Goal: Information Seeking & Learning: Learn about a topic

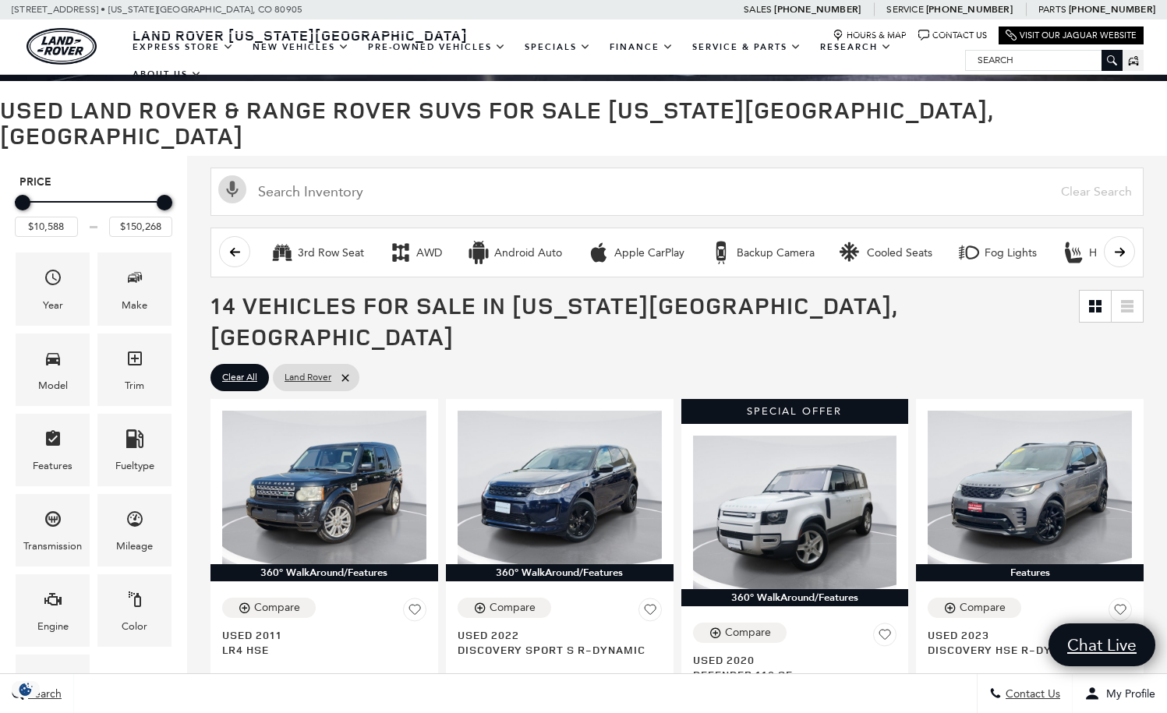
scroll to position [130, 0]
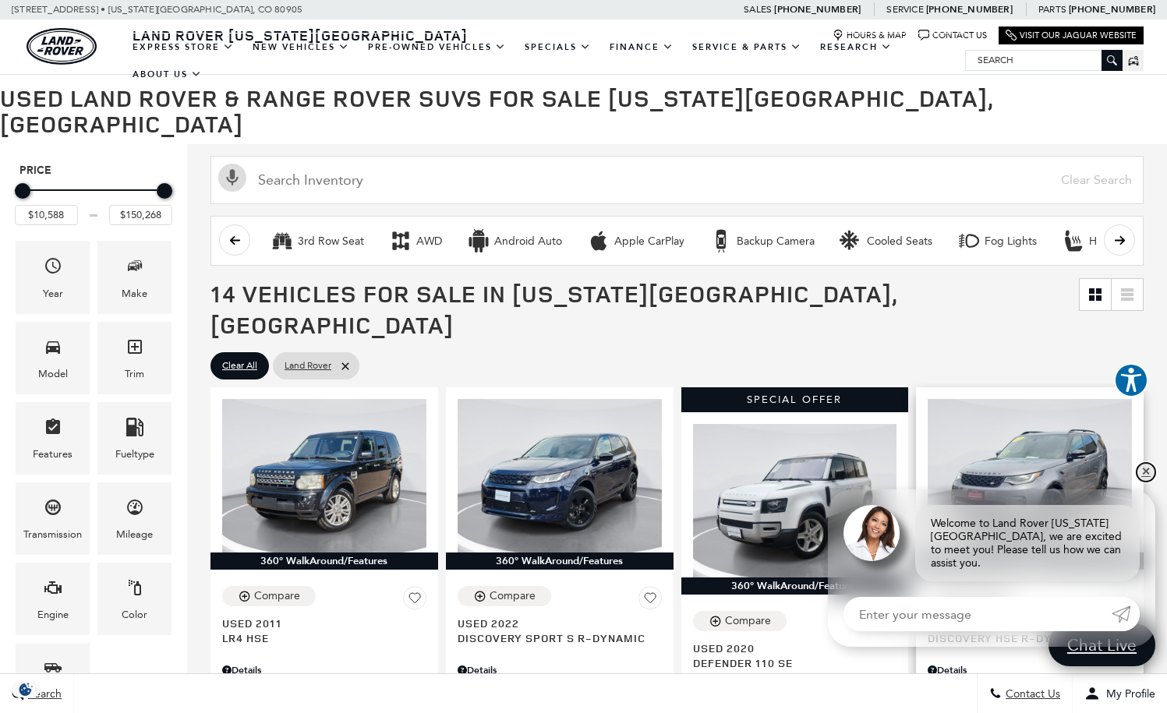
click at [1140, 482] on link "✕" at bounding box center [1145, 472] width 19 height 19
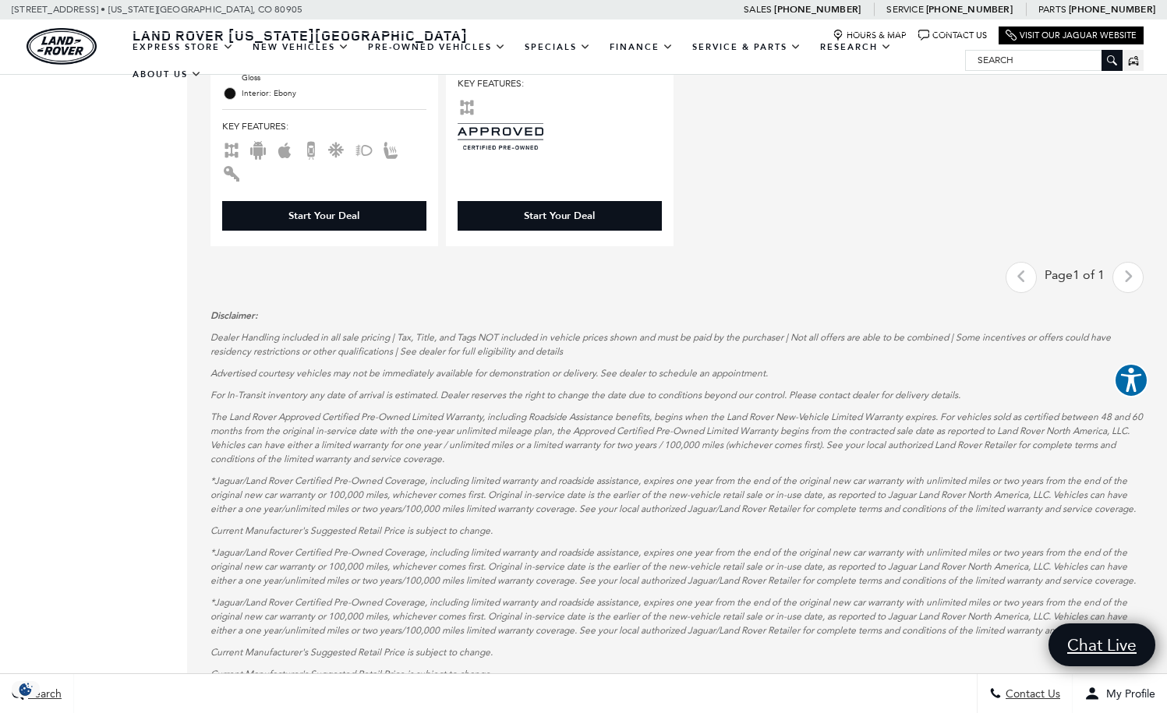
scroll to position [1258, 0]
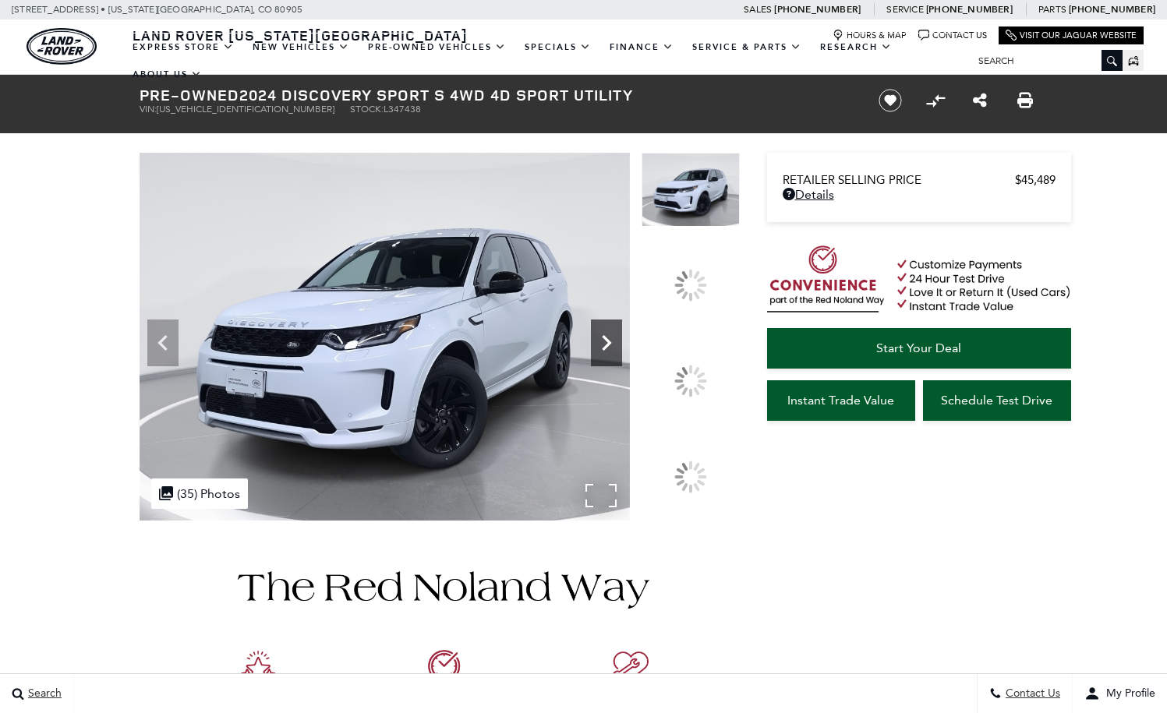
click at [622, 359] on icon at bounding box center [606, 342] width 31 height 31
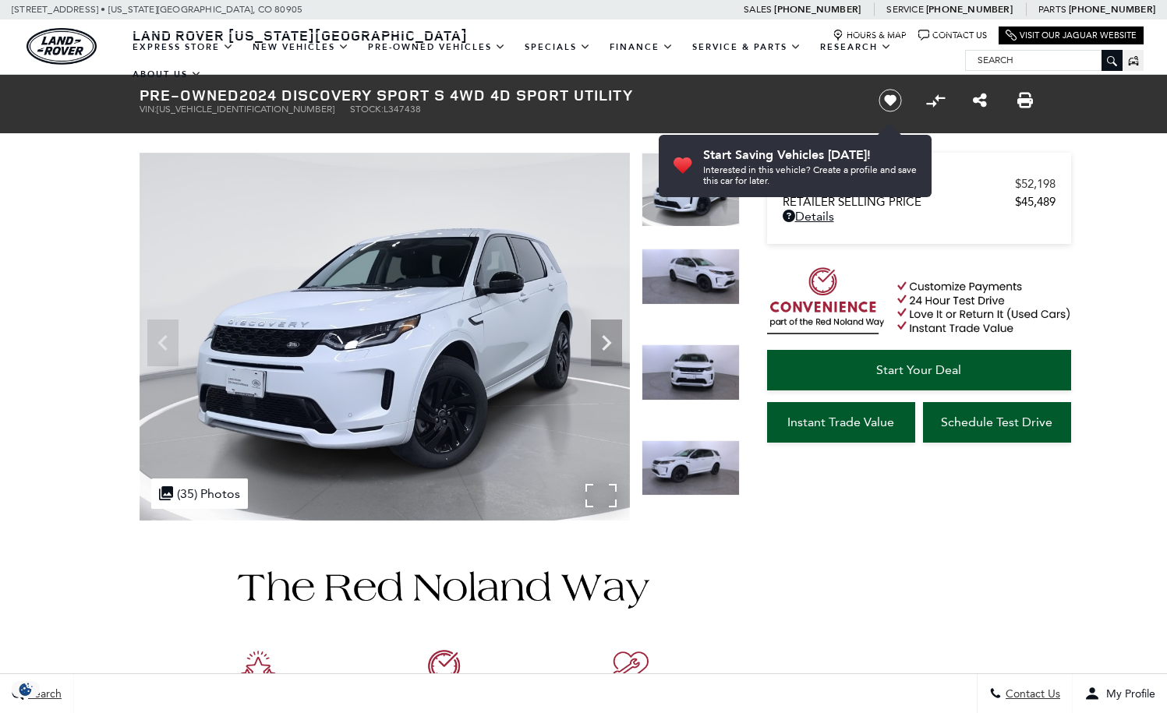
click at [200, 497] on div ".cls-1, .cls-3 { fill: #c50033; } .cls-1 { clip-rule: evenodd; } .cls-2 { clip-…" at bounding box center [199, 494] width 97 height 30
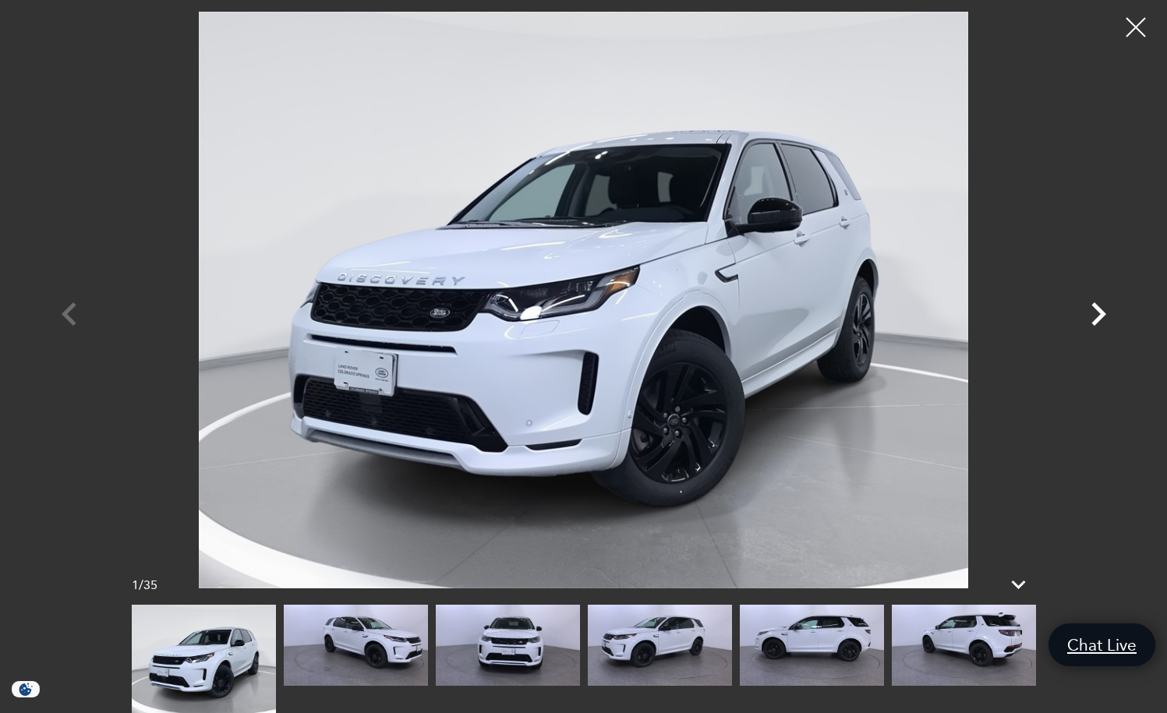
click at [1088, 319] on icon "Next" at bounding box center [1098, 314] width 47 height 47
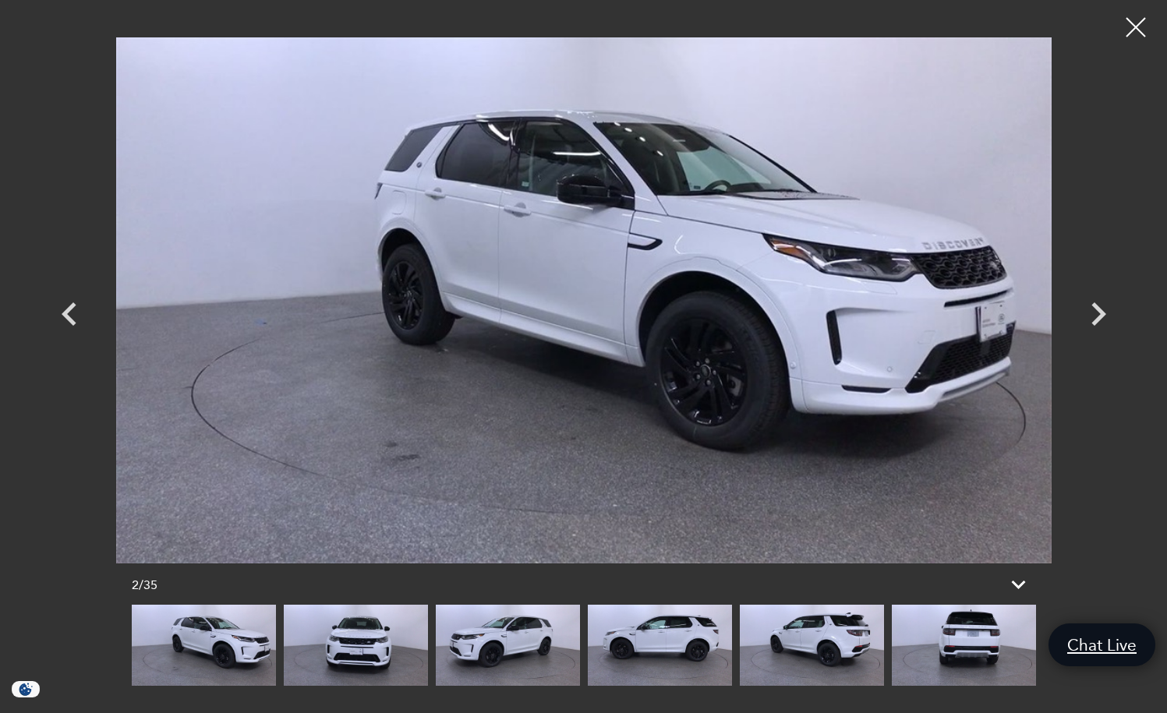
click at [689, 638] on img at bounding box center [660, 645] width 144 height 81
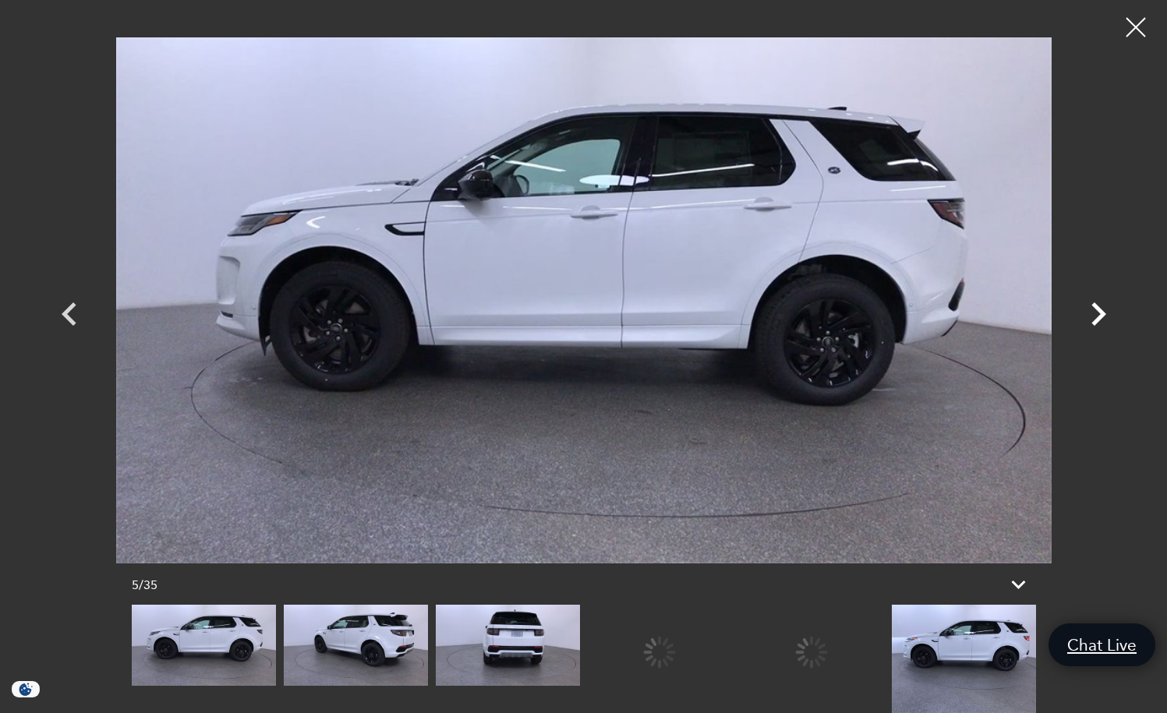
click at [1093, 320] on icon "Next" at bounding box center [1098, 314] width 47 height 47
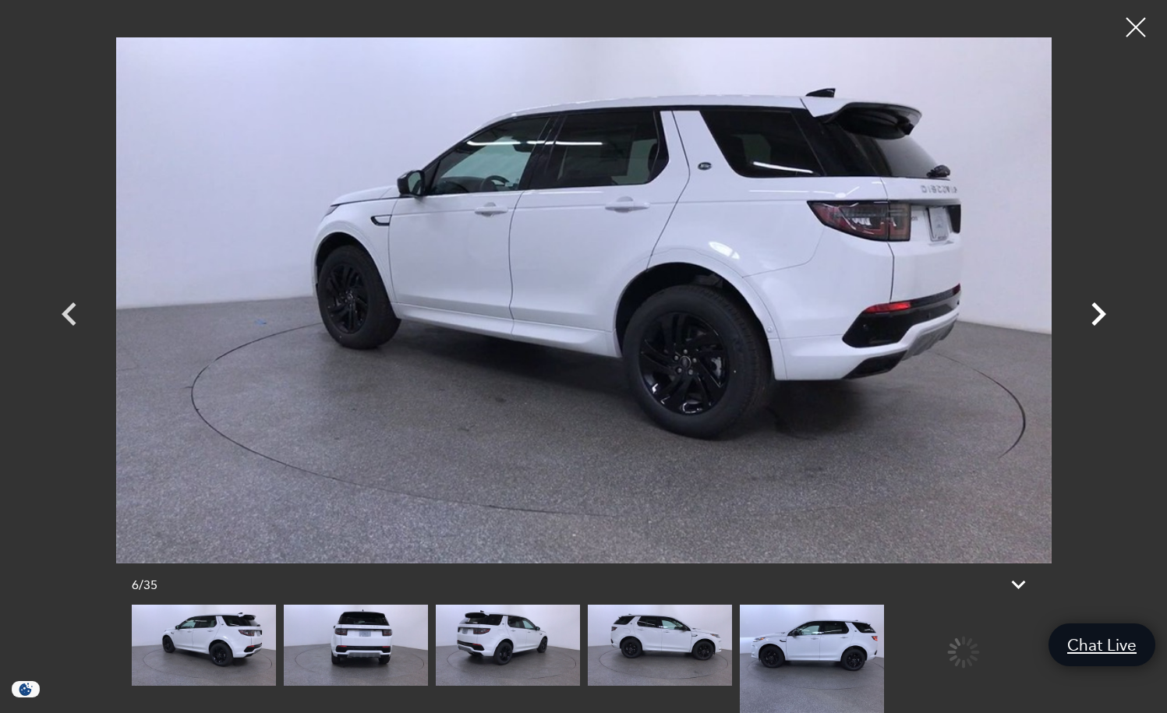
click at [1101, 311] on icon "Next" at bounding box center [1098, 313] width 15 height 23
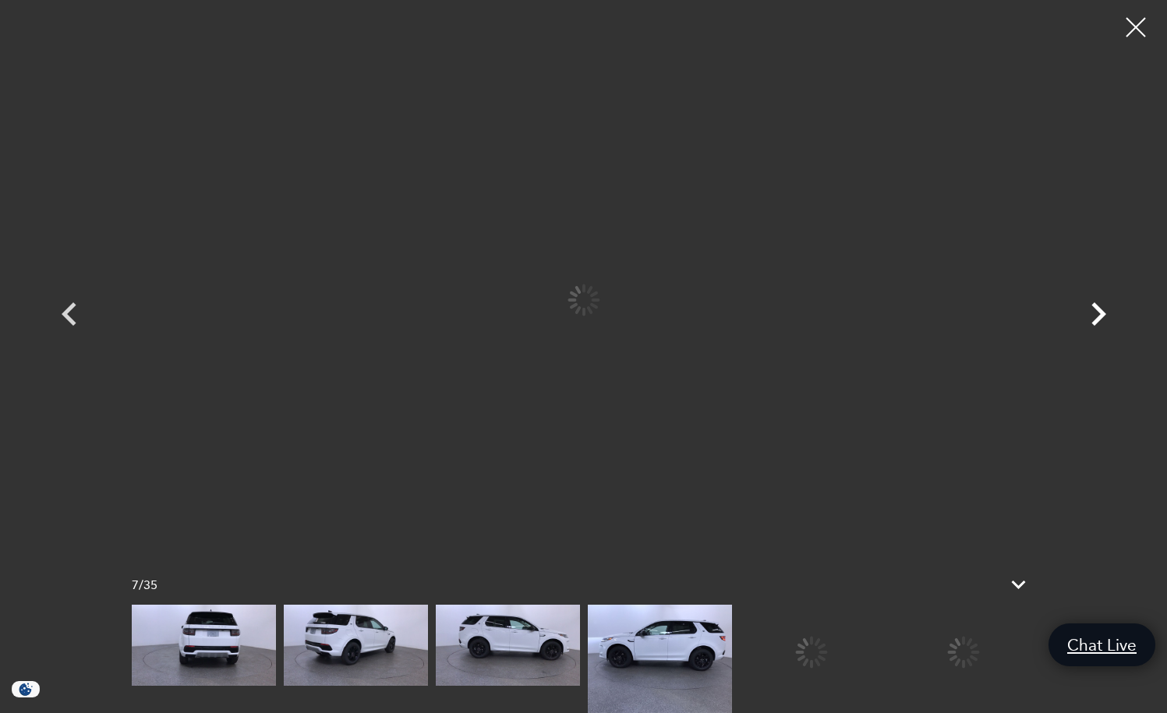
click at [1101, 311] on icon "Next" at bounding box center [1098, 313] width 15 height 23
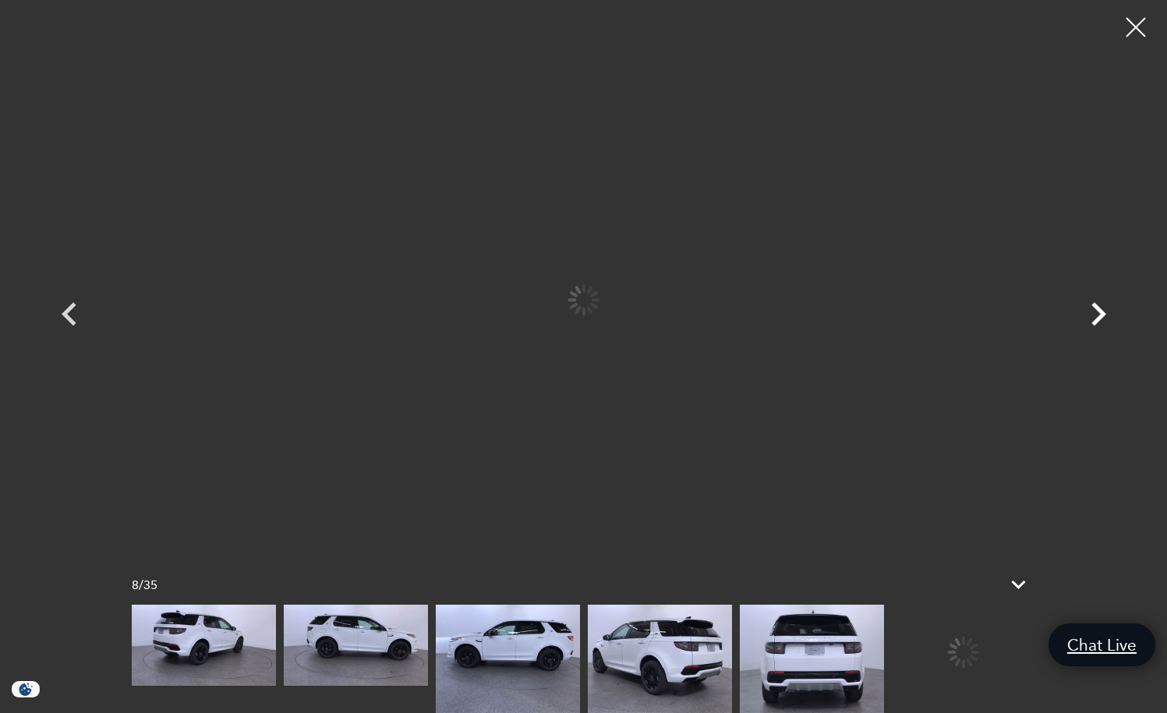
click at [1101, 311] on icon "Next" at bounding box center [1098, 313] width 15 height 23
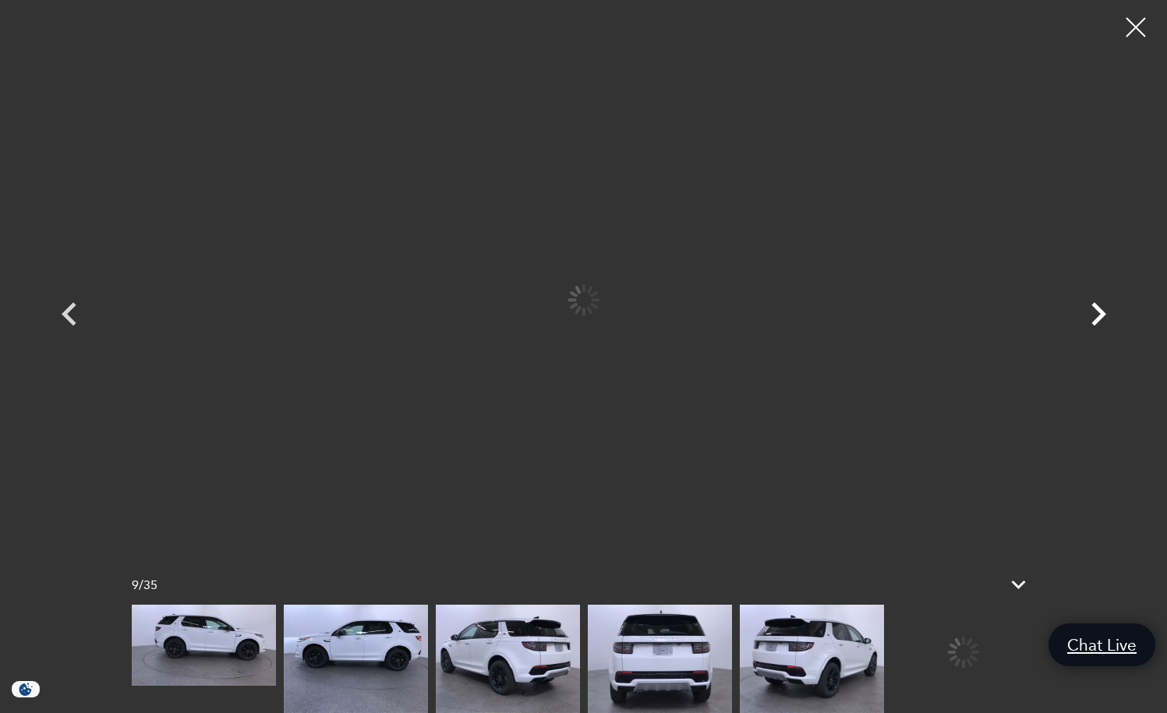
click at [1101, 311] on icon "Next" at bounding box center [1098, 313] width 15 height 23
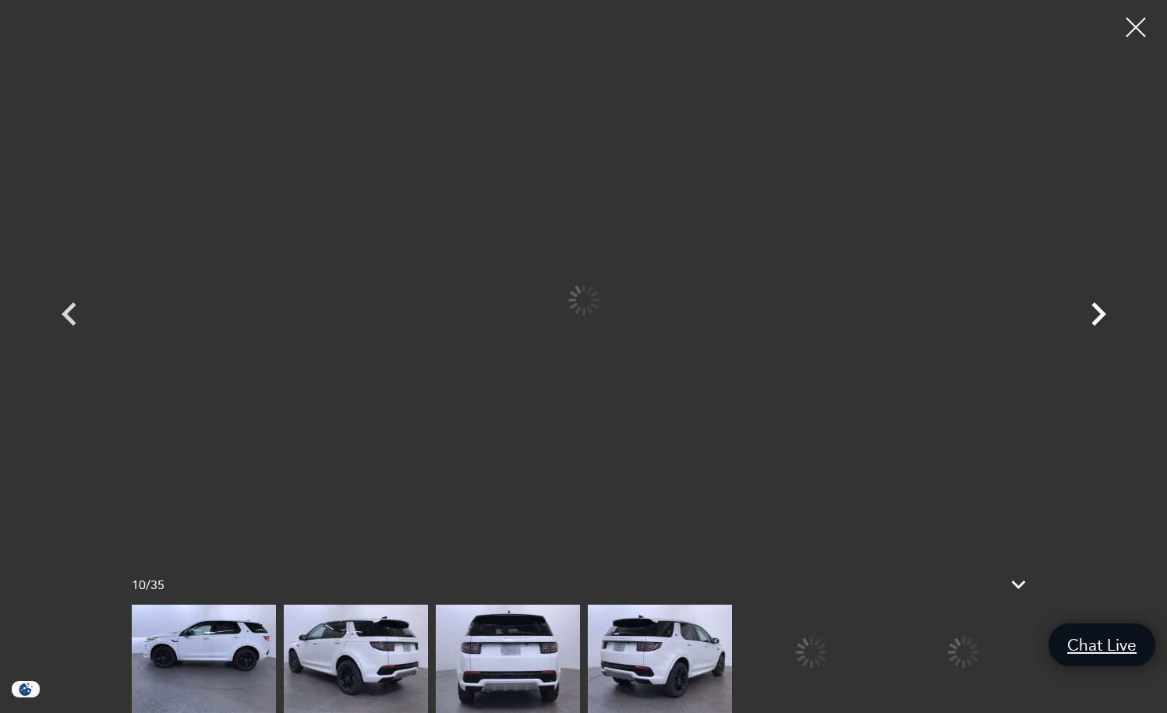
click at [1101, 311] on icon "Next" at bounding box center [1098, 313] width 15 height 23
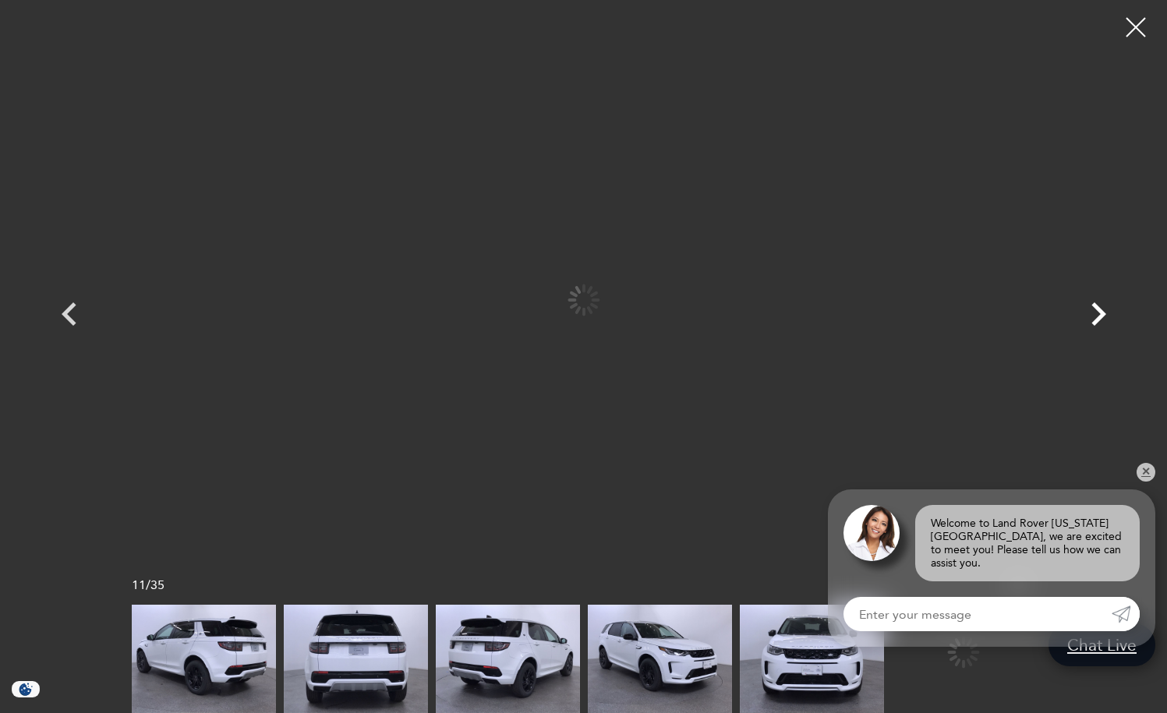
click at [1101, 311] on icon "Next" at bounding box center [1098, 313] width 15 height 23
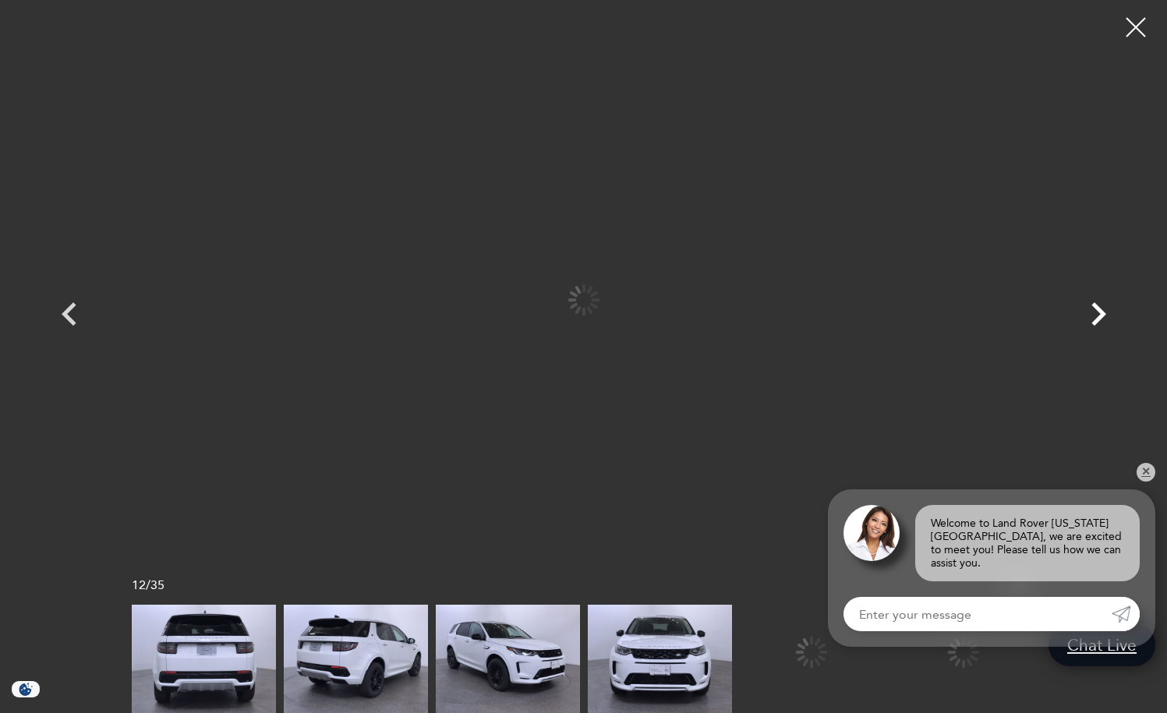
click at [1101, 311] on icon "Next" at bounding box center [1098, 313] width 15 height 23
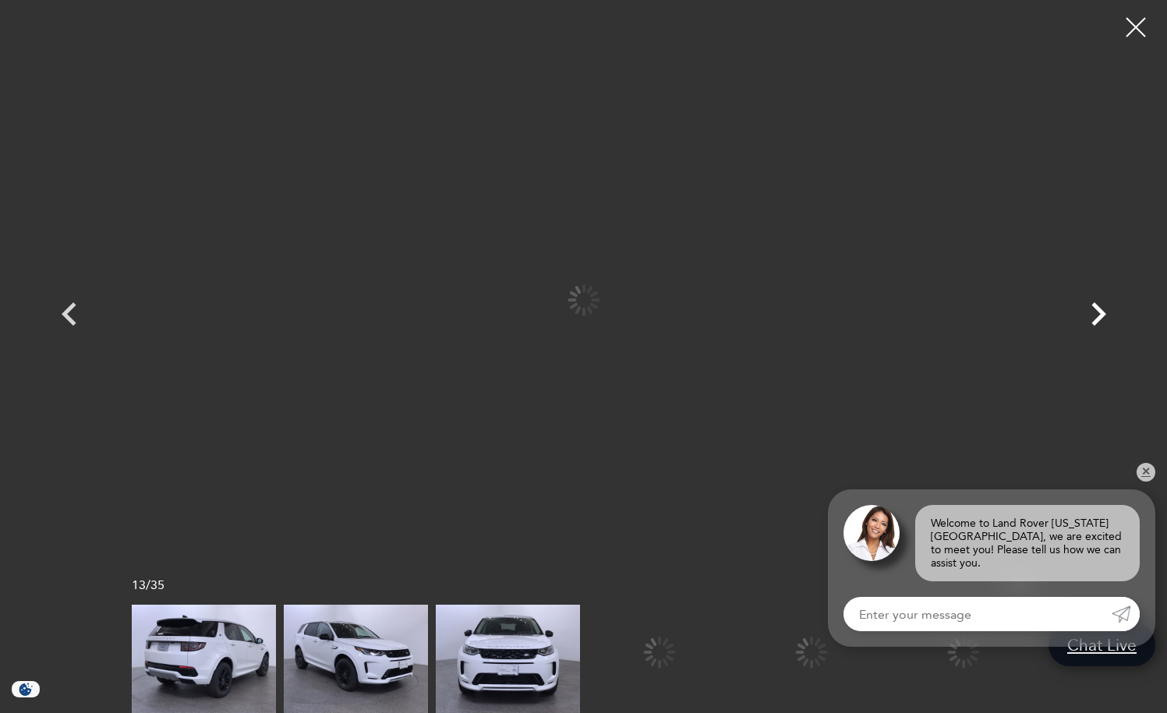
click at [1101, 311] on icon "Next" at bounding box center [1098, 313] width 15 height 23
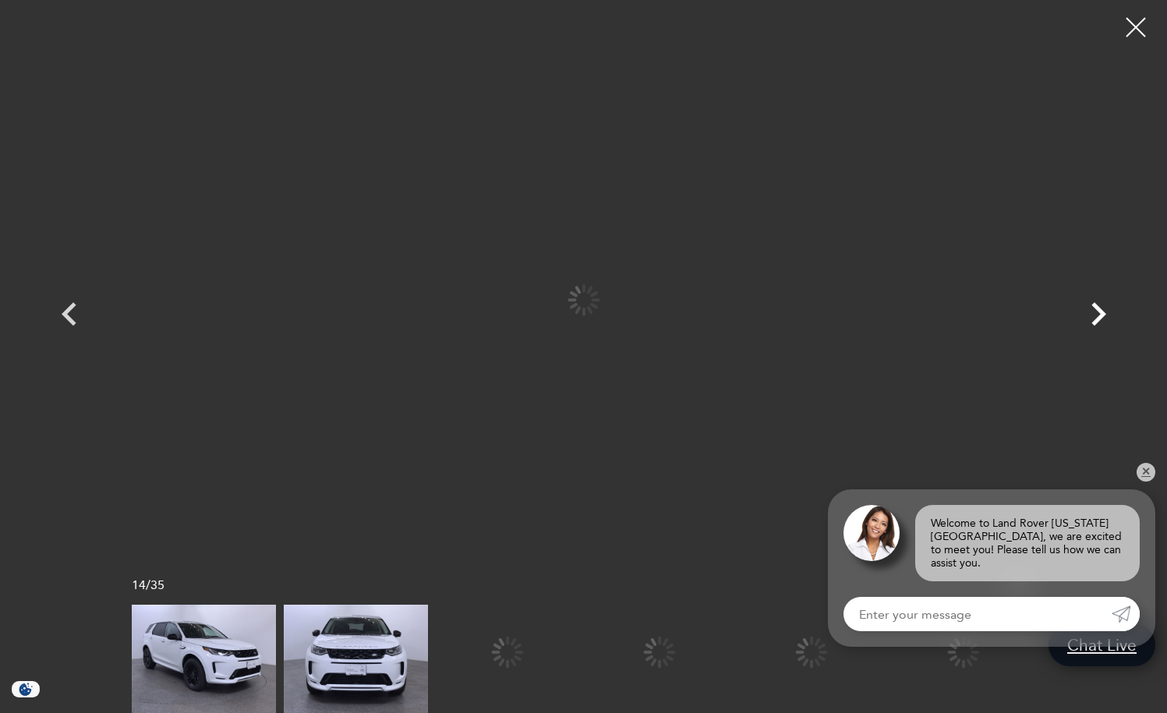
click at [1101, 311] on icon "Next" at bounding box center [1098, 313] width 15 height 23
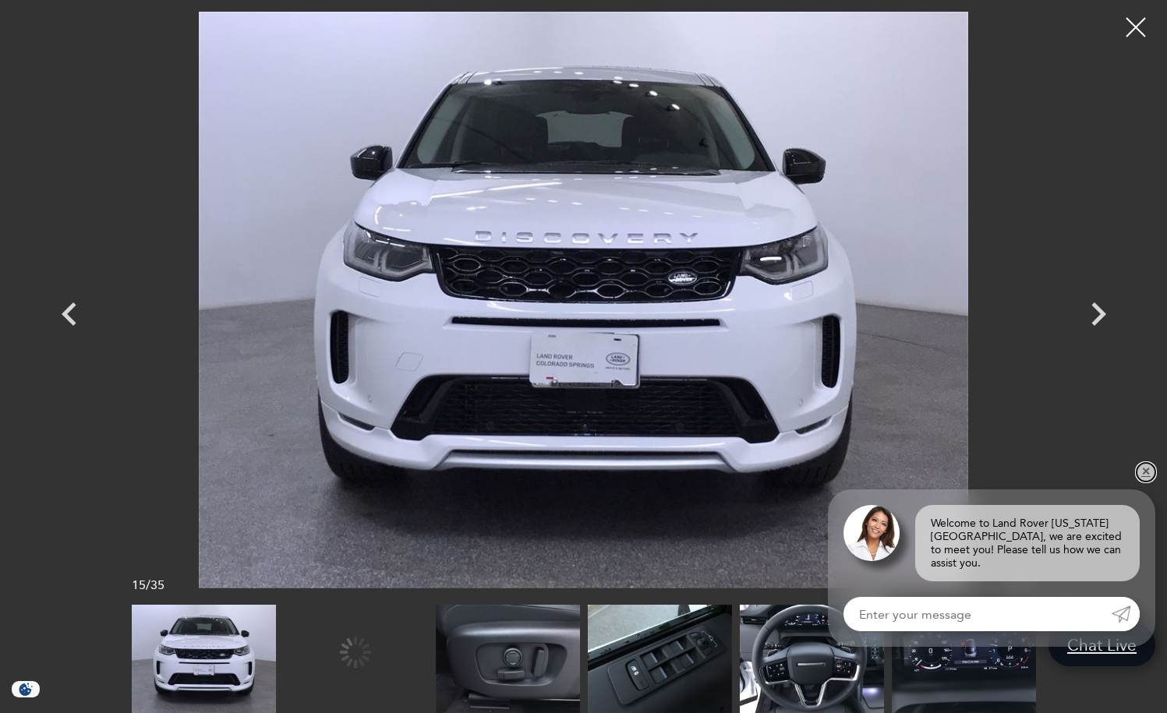
click at [1144, 479] on link "✕" at bounding box center [1145, 472] width 19 height 19
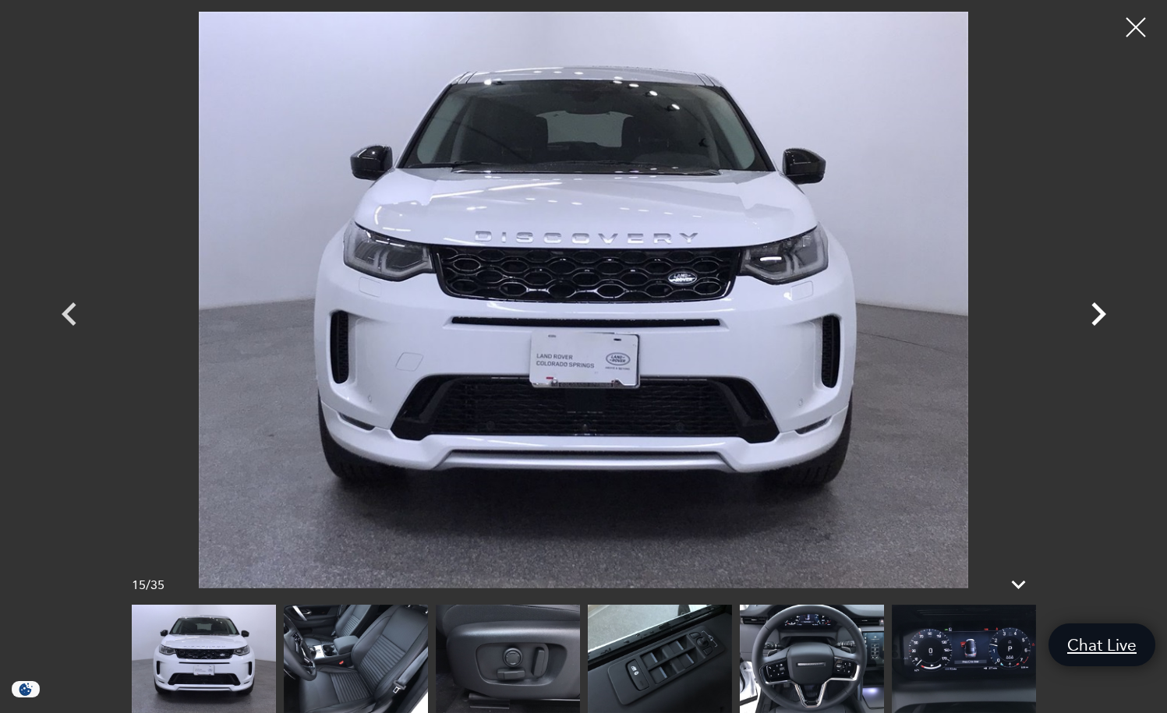
click at [1098, 313] on icon "Next" at bounding box center [1098, 314] width 47 height 47
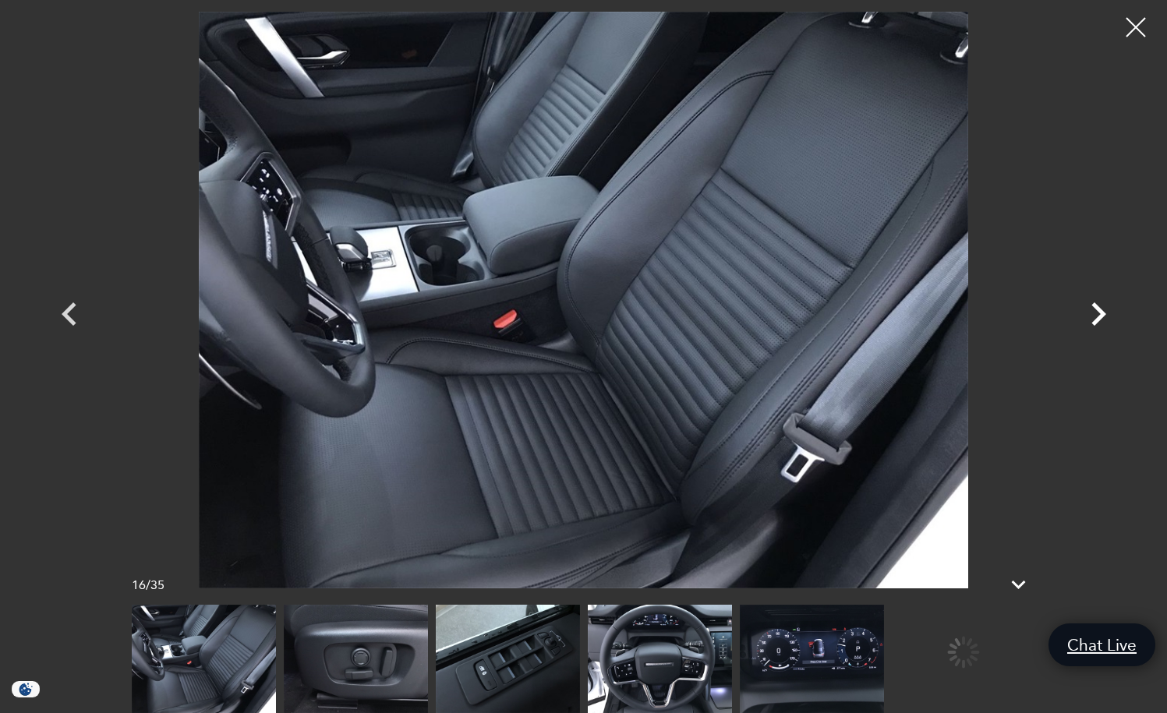
click at [1098, 313] on icon "Next" at bounding box center [1098, 314] width 47 height 47
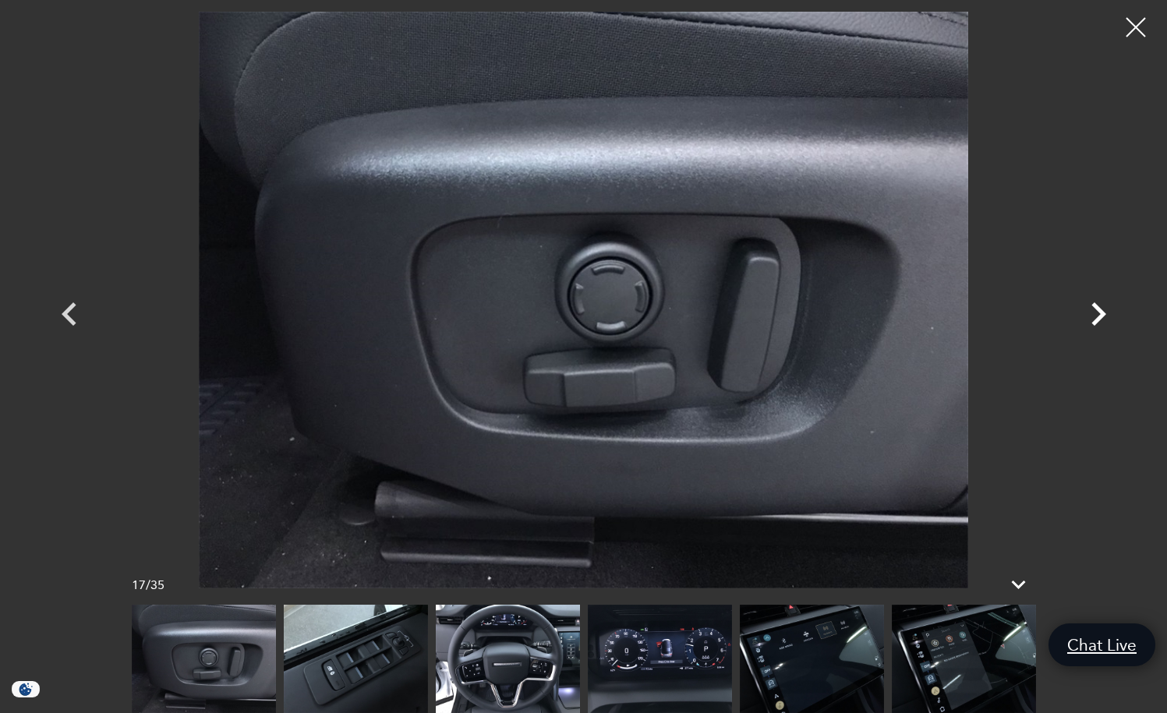
click at [1098, 313] on icon "Next" at bounding box center [1098, 314] width 47 height 47
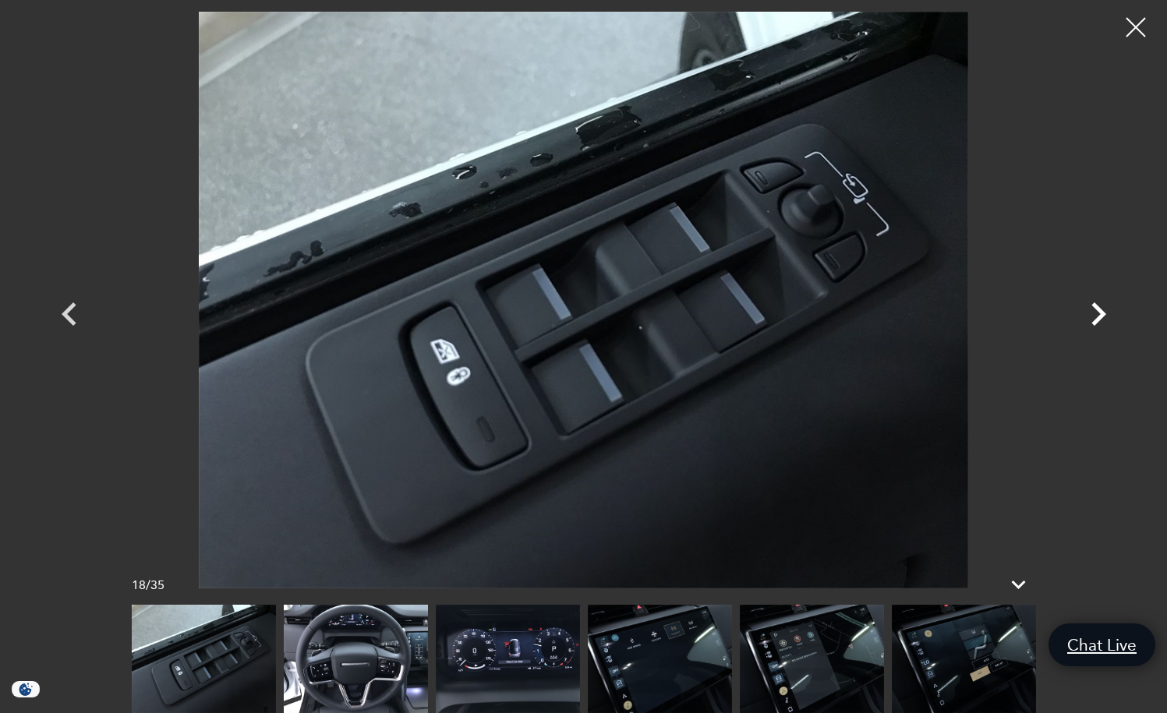
click at [1098, 313] on icon "Next" at bounding box center [1098, 314] width 47 height 47
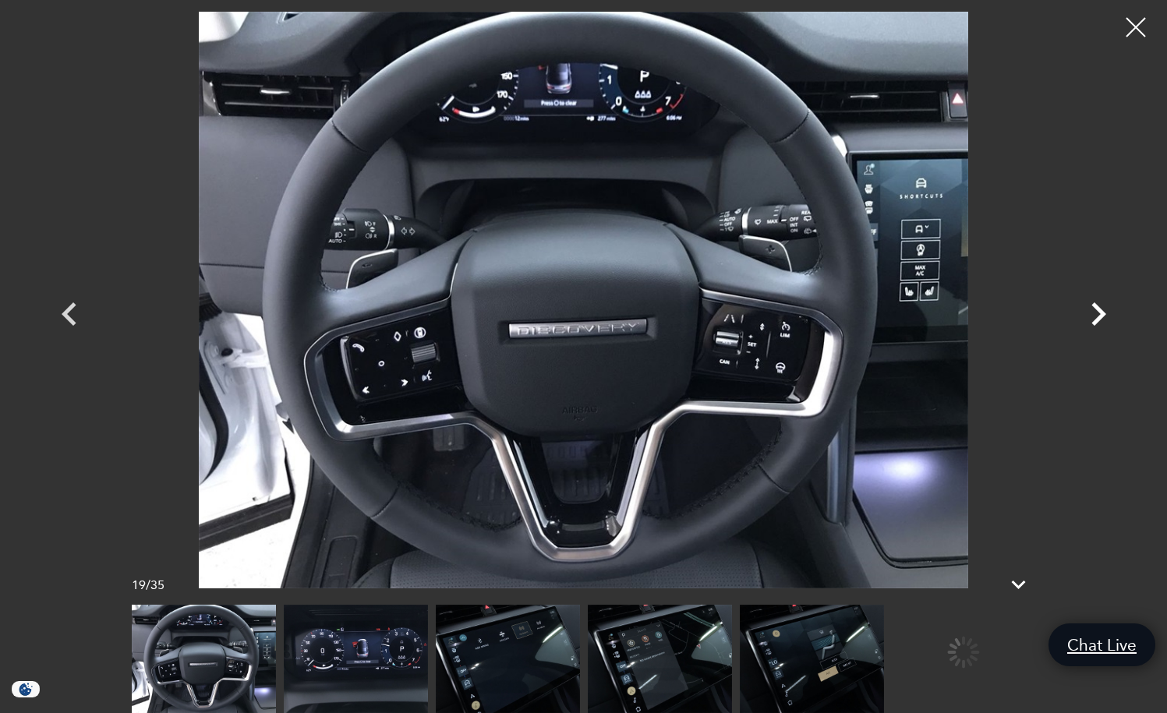
click at [1098, 313] on icon "Next" at bounding box center [1098, 314] width 47 height 47
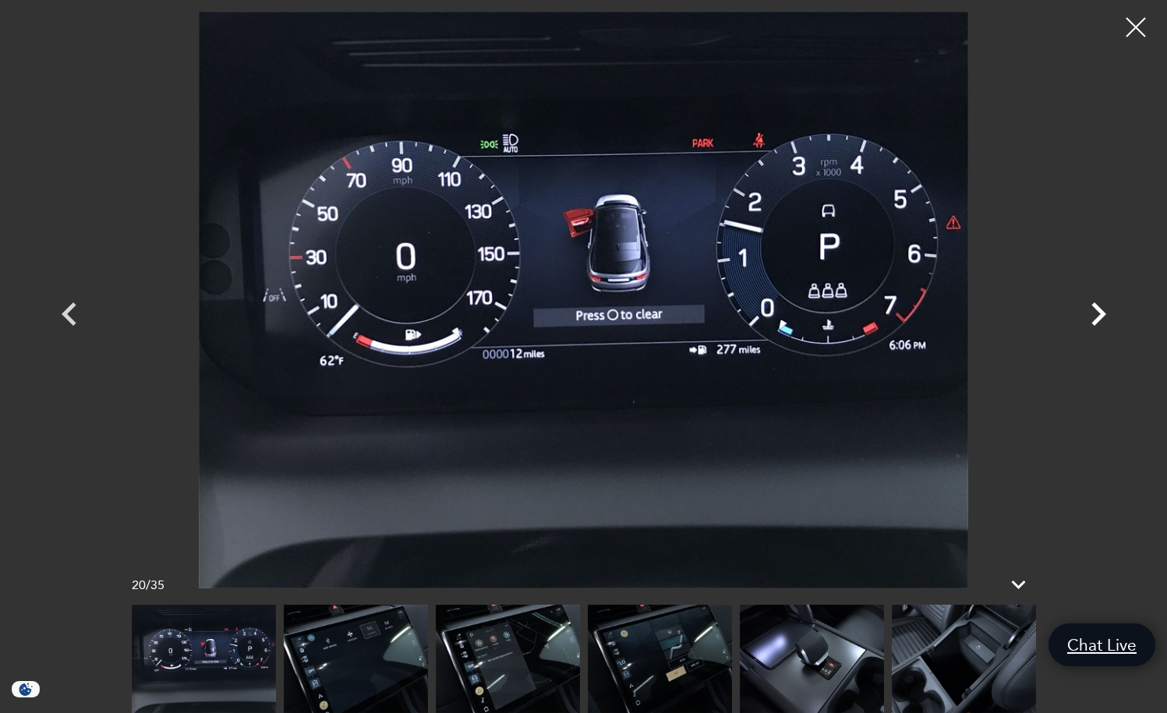
click at [1098, 313] on icon "Next" at bounding box center [1098, 314] width 47 height 47
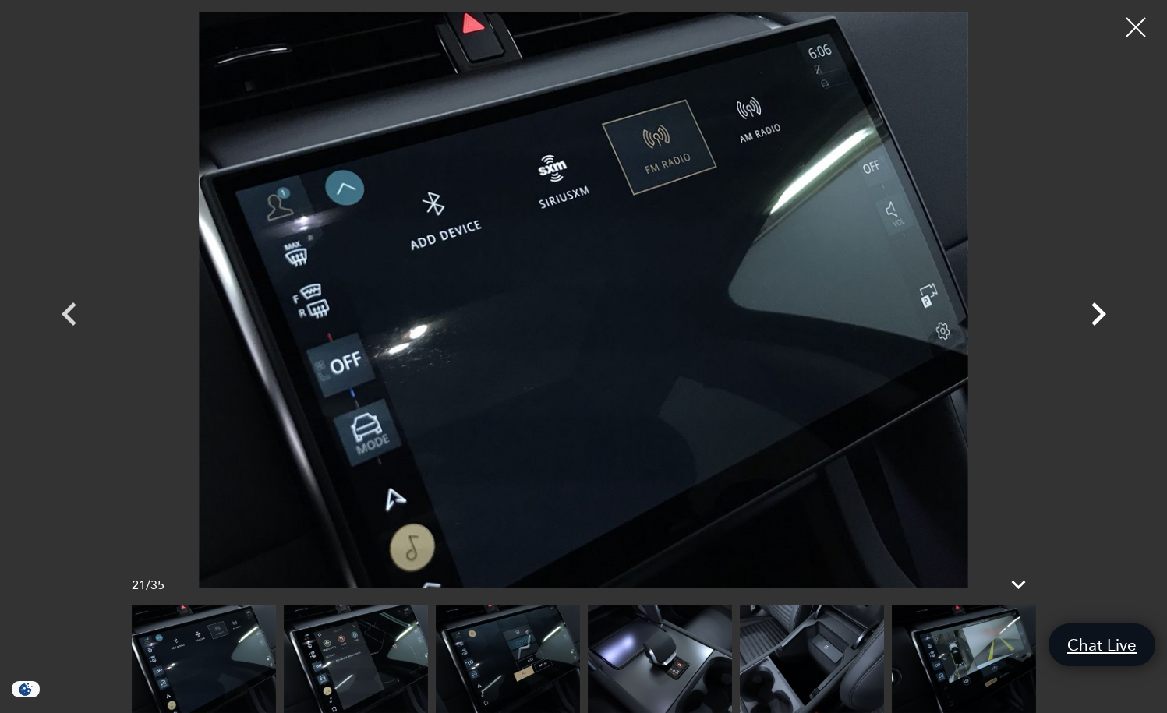
click at [1098, 313] on icon "Next" at bounding box center [1098, 314] width 47 height 47
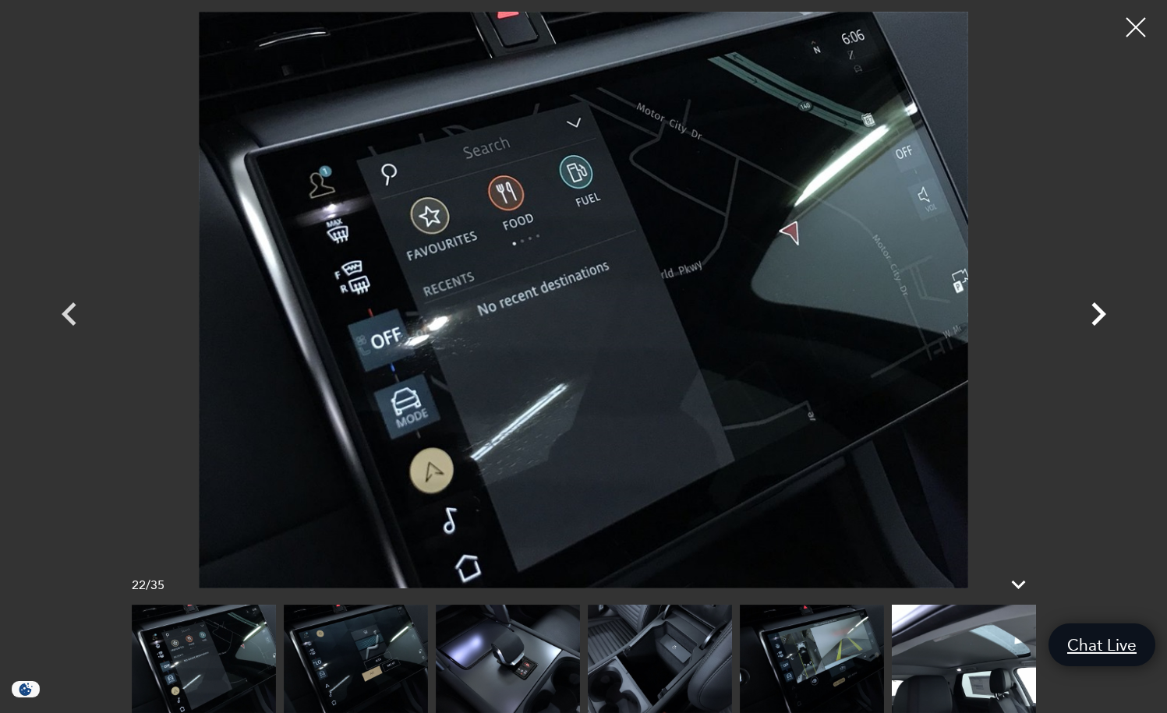
click at [1098, 313] on icon "Next" at bounding box center [1098, 314] width 47 height 47
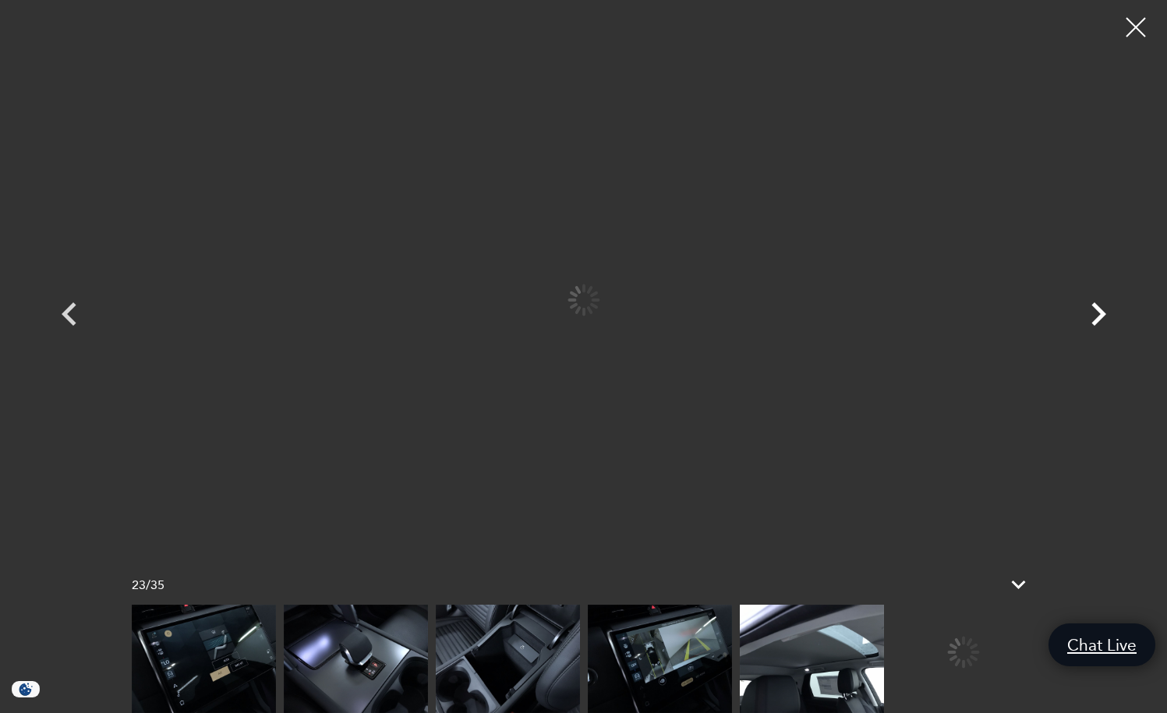
click at [1098, 313] on icon "Next" at bounding box center [1098, 314] width 47 height 47
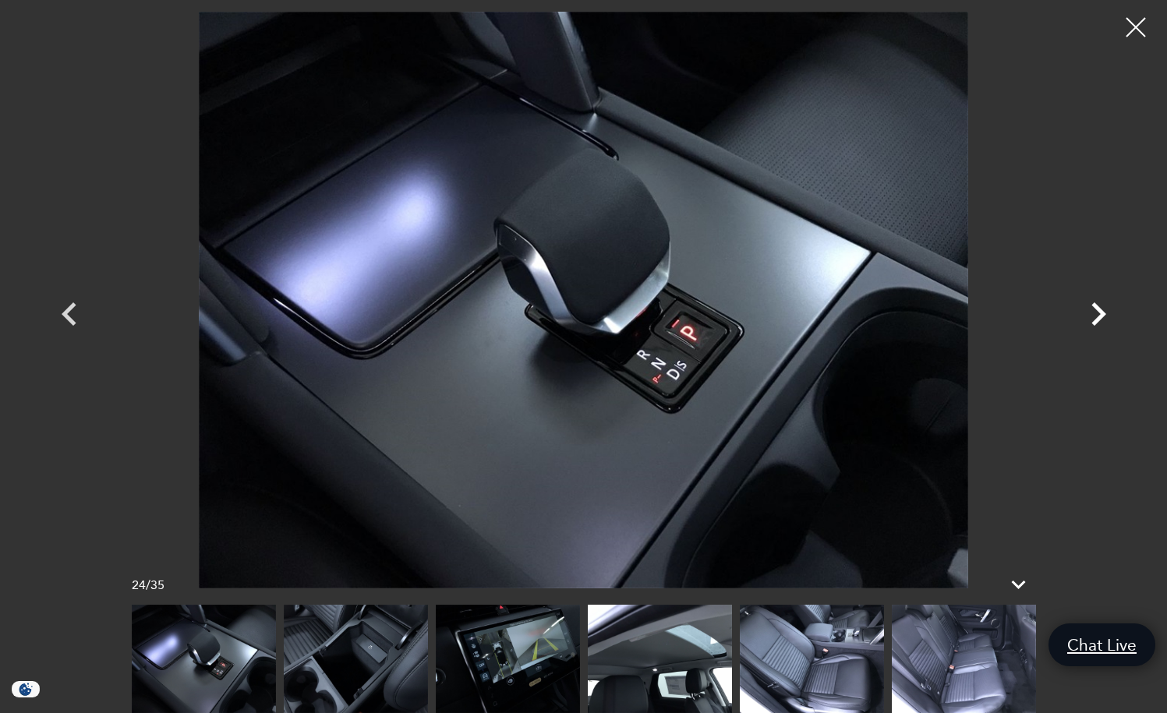
click at [1098, 313] on icon "Next" at bounding box center [1098, 314] width 47 height 47
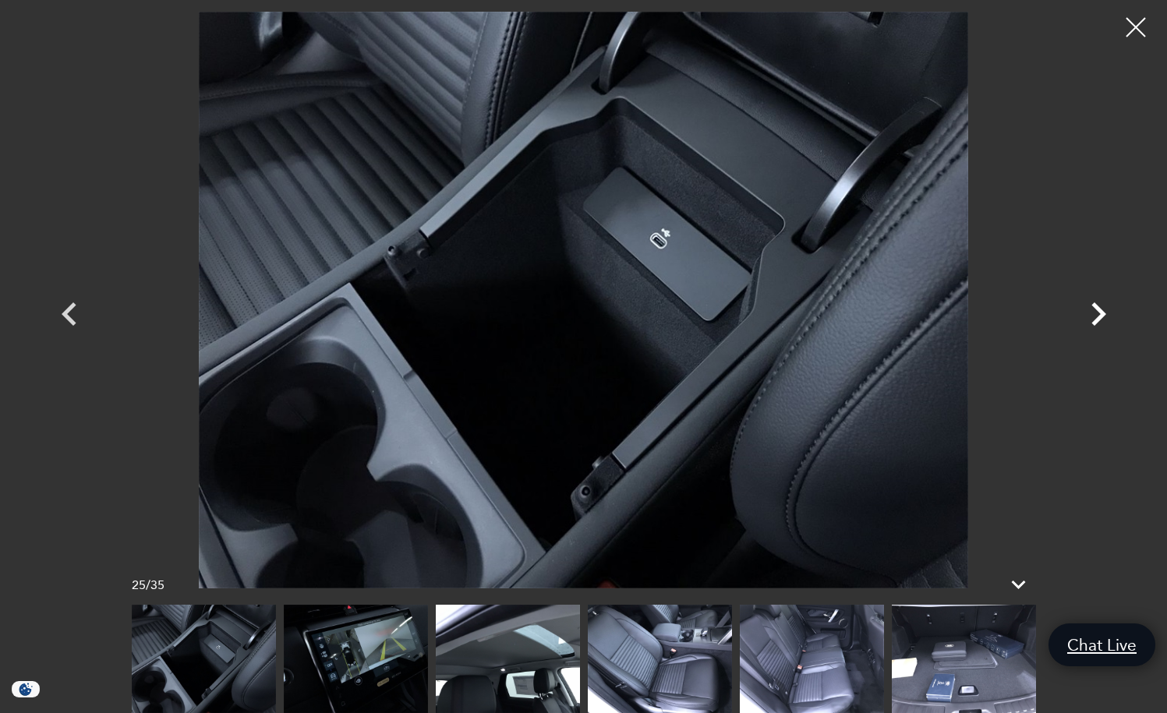
click at [1098, 313] on icon "Next" at bounding box center [1098, 314] width 47 height 47
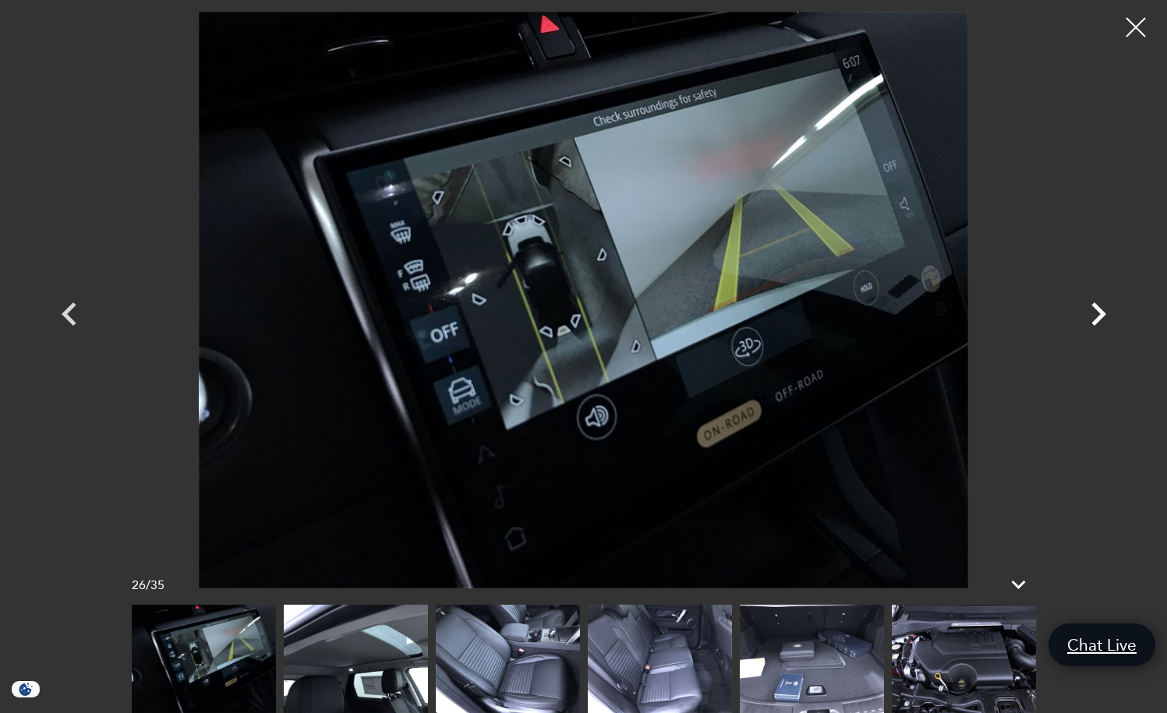
click at [1098, 313] on icon "Next" at bounding box center [1098, 314] width 47 height 47
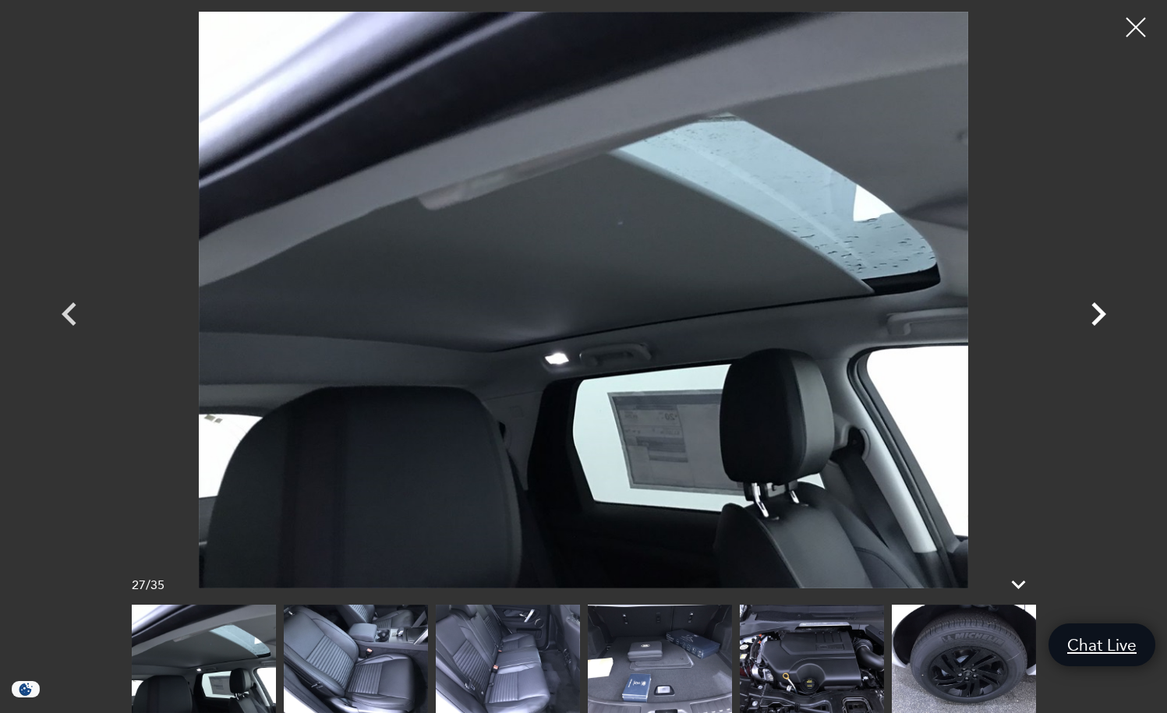
click at [1098, 313] on icon "Next" at bounding box center [1098, 314] width 47 height 47
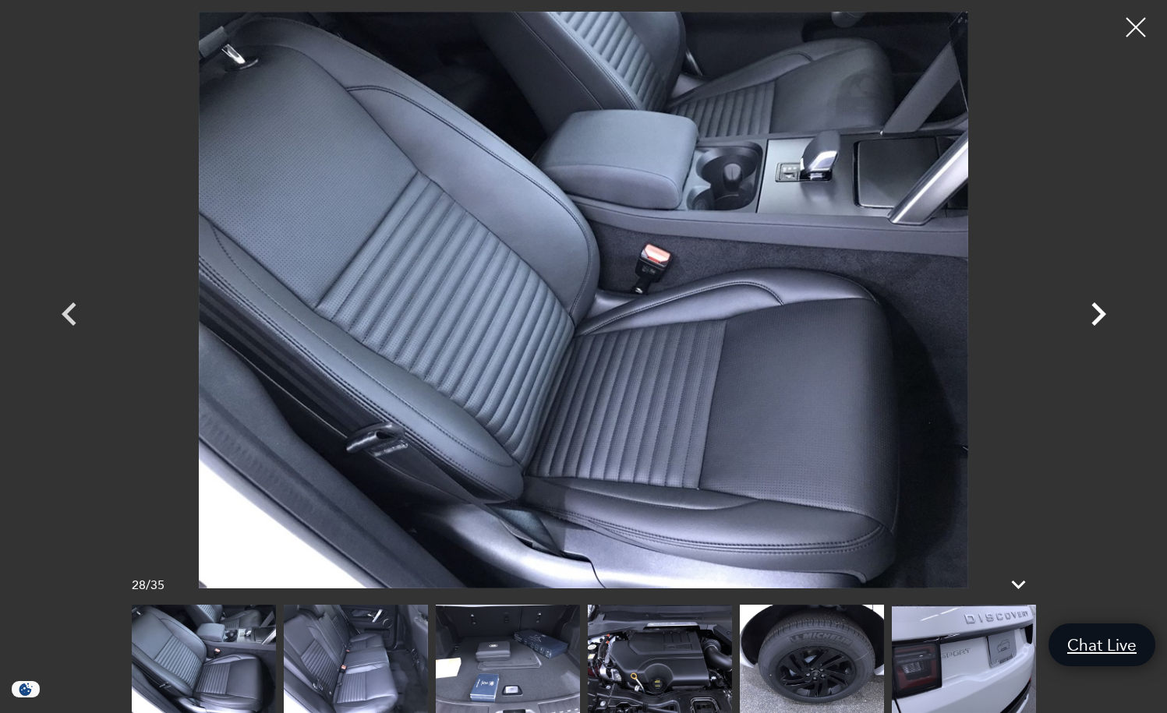
click at [1098, 313] on icon "Next" at bounding box center [1098, 314] width 47 height 47
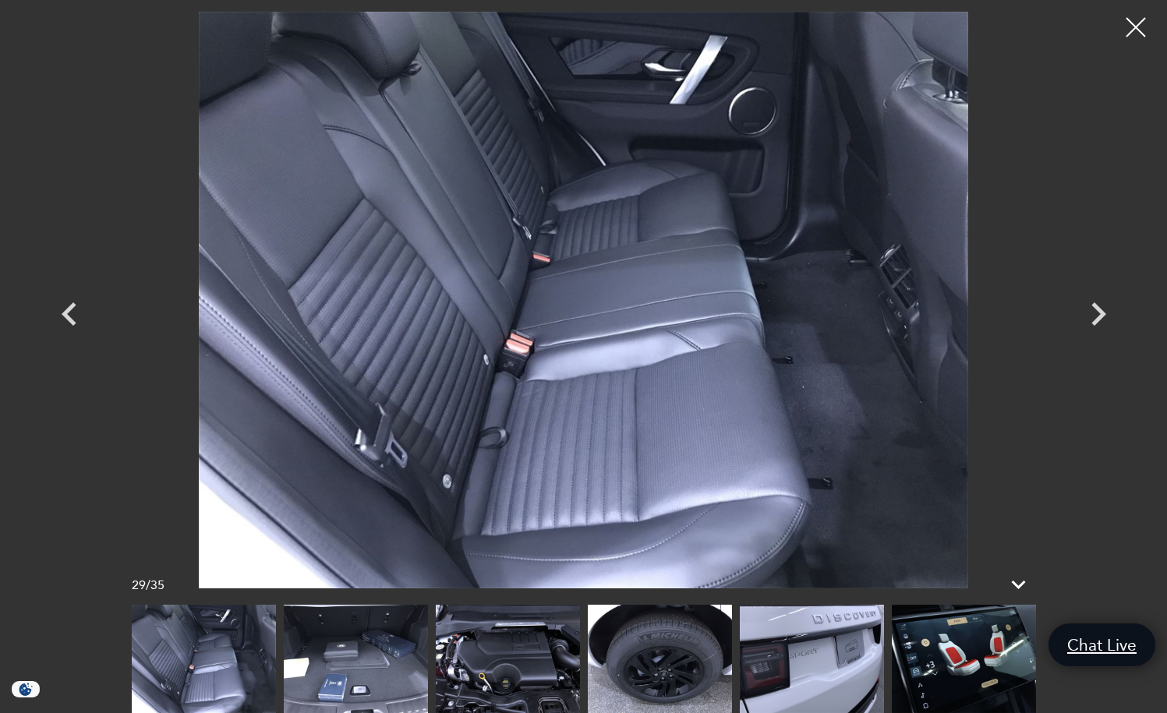
click at [180, 649] on img at bounding box center [204, 659] width 144 height 108
click at [1133, 23] on div at bounding box center [1135, 27] width 41 height 41
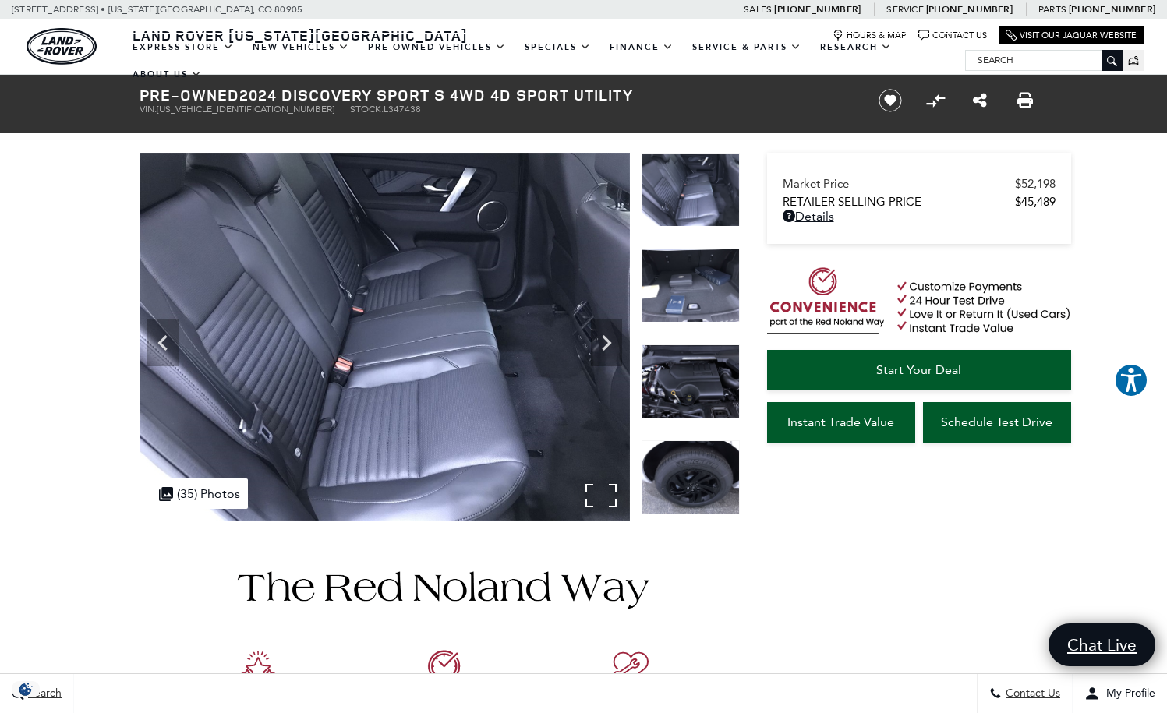
click at [208, 491] on div ".cls-1, .cls-3 { fill: #c50033; } .cls-1 { clip-rule: evenodd; } .cls-2 { clip-…" at bounding box center [199, 494] width 97 height 30
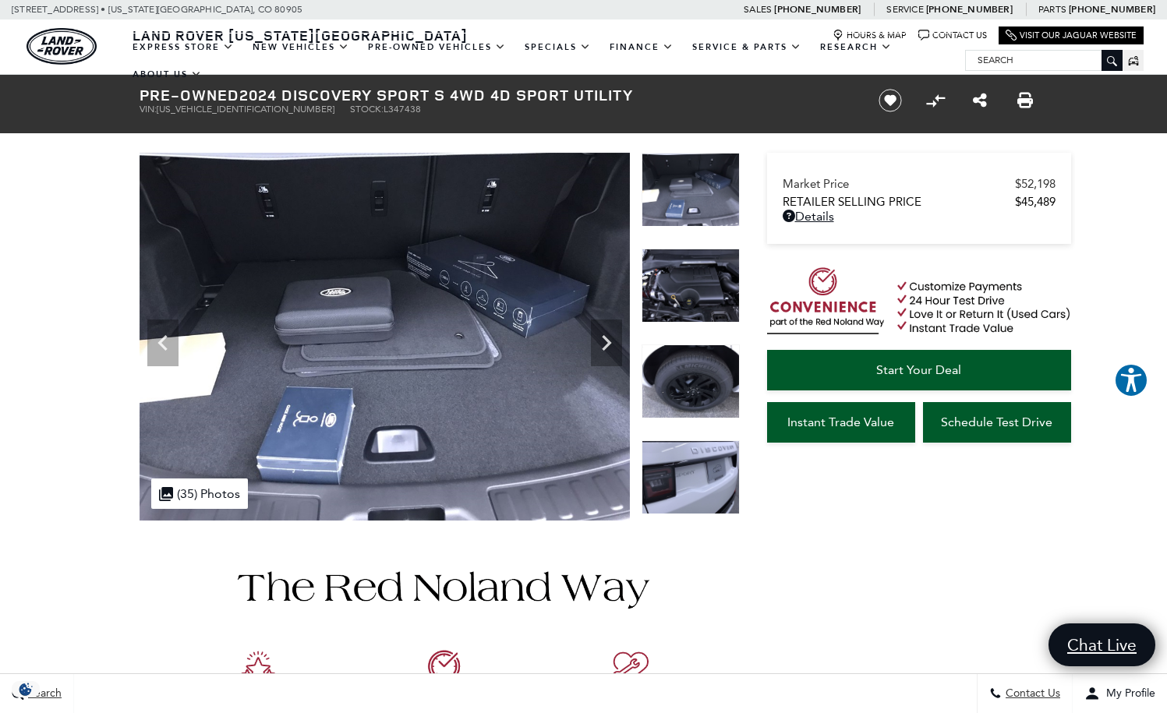
click at [695, 479] on img at bounding box center [691, 477] width 98 height 74
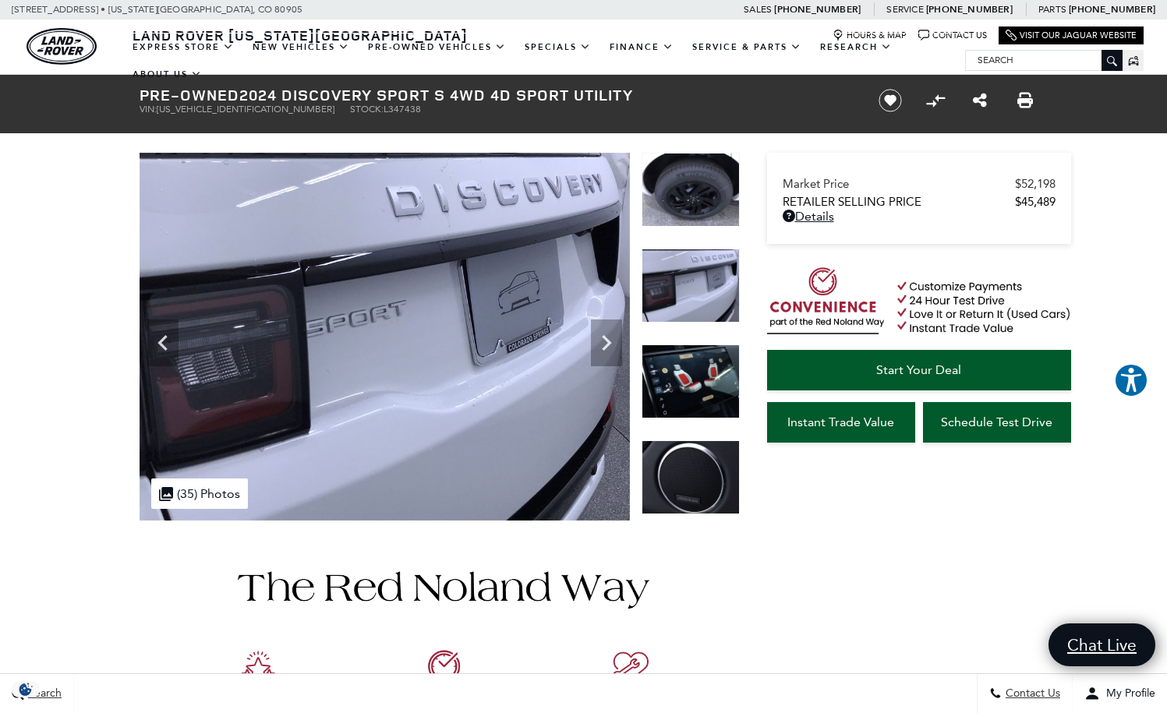
click at [675, 479] on img at bounding box center [691, 477] width 98 height 74
